Goal: Find specific page/section: Find specific page/section

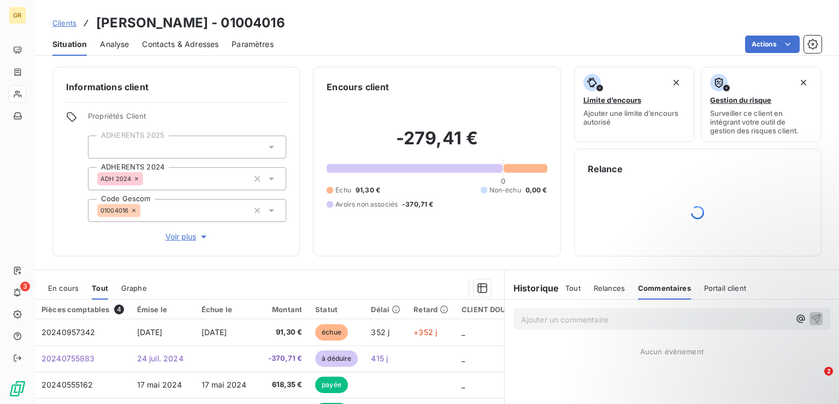
click at [169, 45] on span "Contacts & Adresses" at bounding box center [180, 44] width 76 height 11
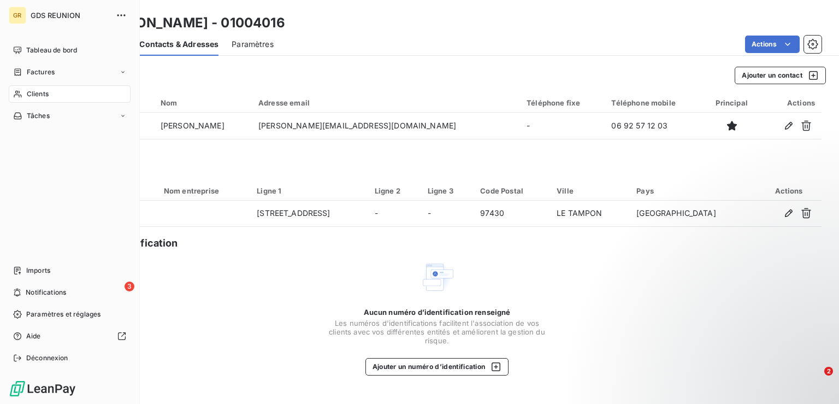
click at [10, 93] on div "Clients" at bounding box center [70, 93] width 122 height 17
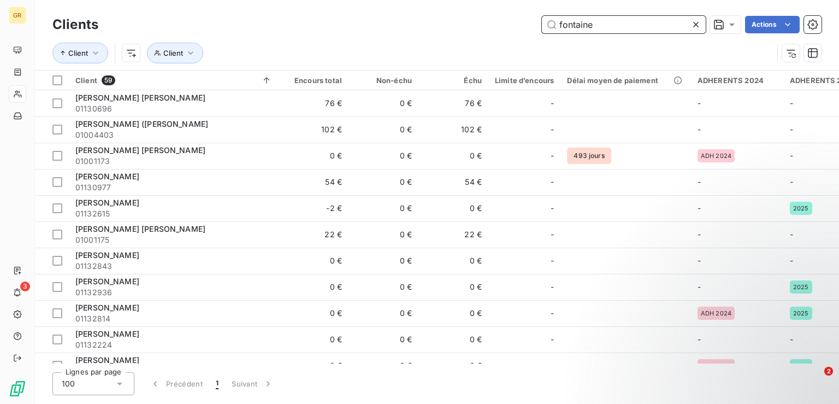
drag, startPoint x: 617, startPoint y: 28, endPoint x: 525, endPoint y: 27, distance: 91.8
click at [542, 27] on input "fontaine" at bounding box center [624, 24] width 164 height 17
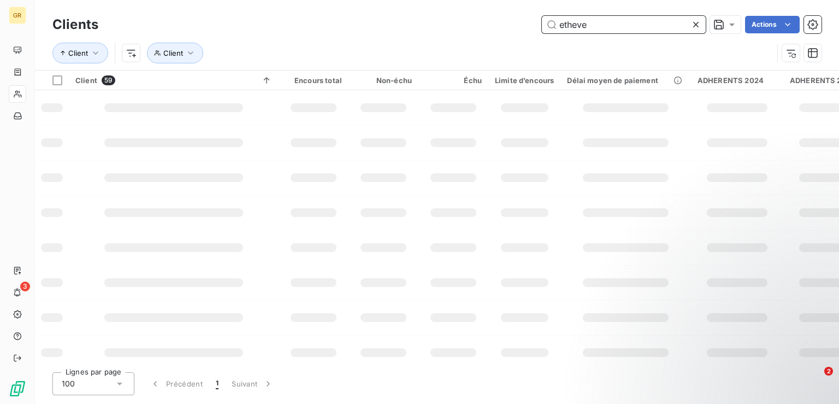
type input "etheve"
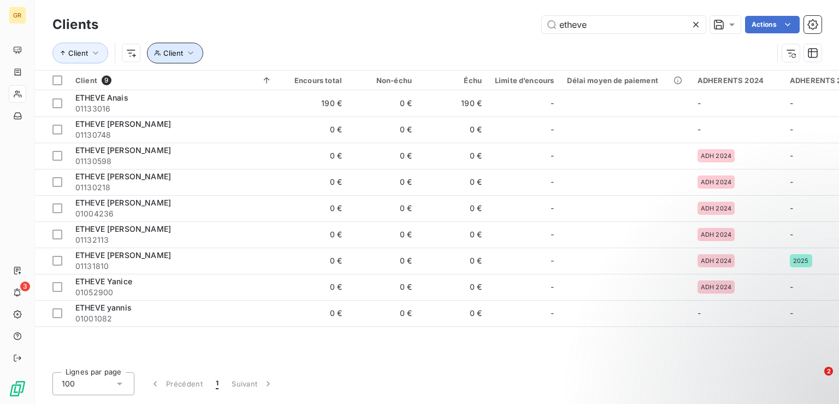
click at [186, 56] on icon "button" at bounding box center [190, 53] width 11 height 11
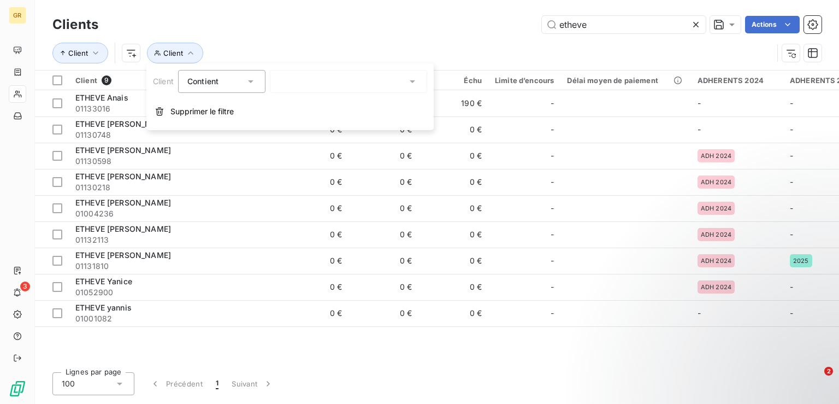
click at [251, 80] on icon at bounding box center [250, 81] width 11 height 11
click at [289, 80] on div at bounding box center [348, 81] width 157 height 23
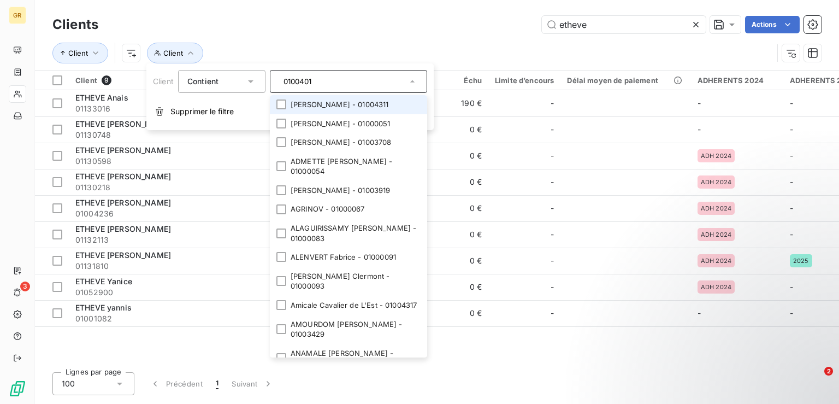
type input "01004010"
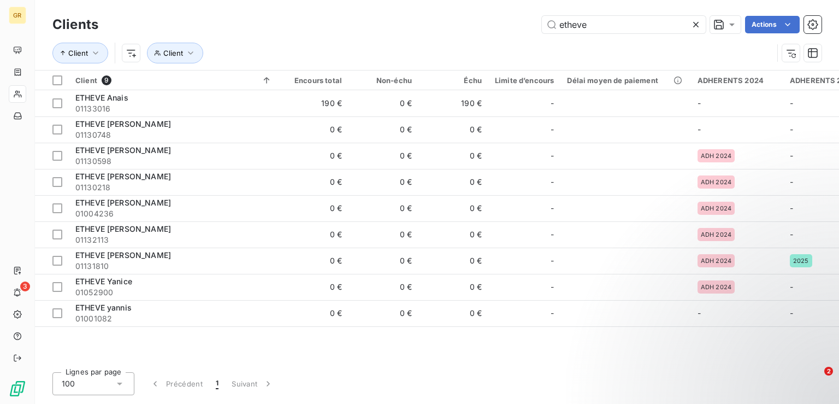
click at [288, 42] on div "Client Client" at bounding box center [436, 53] width 769 height 34
click at [133, 55] on html "GR 3 Clients etheve Actions Client Client Client 9 Encours total Non-échu Échu …" at bounding box center [419, 202] width 839 height 404
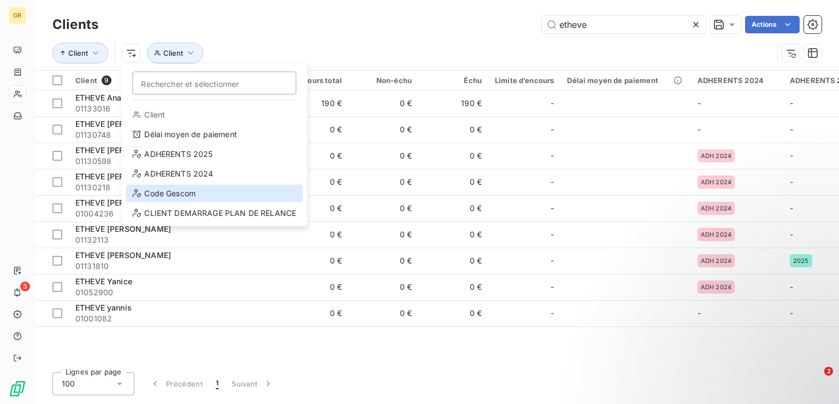
click at [176, 191] on div "Code Gescom" at bounding box center [214, 193] width 177 height 17
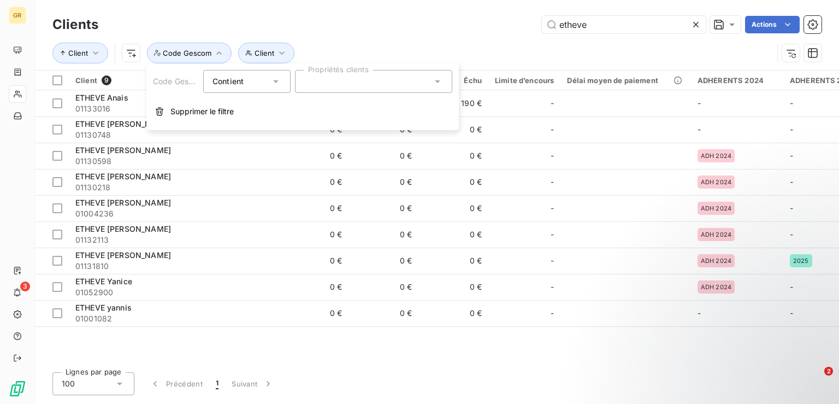
click at [340, 83] on div at bounding box center [373, 81] width 157 height 23
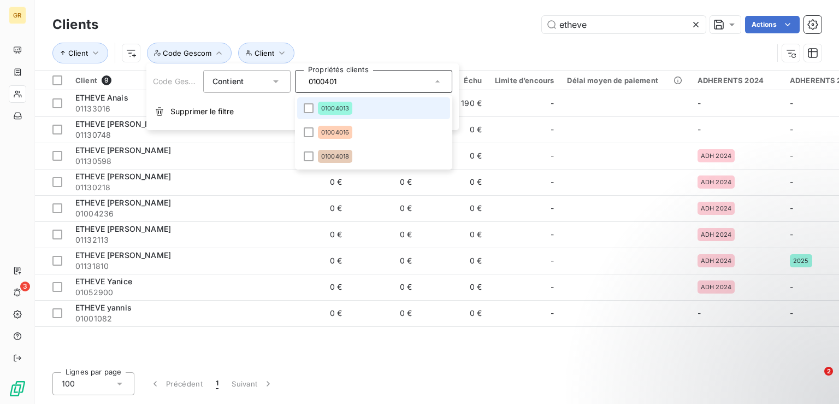
type input "01004010"
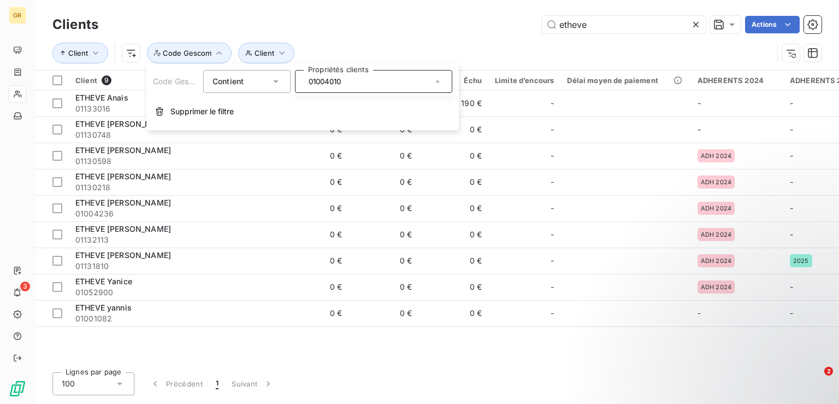
click at [317, 16] on div "etheve Actions" at bounding box center [466, 24] width 710 height 17
